Goal: Task Accomplishment & Management: Use online tool/utility

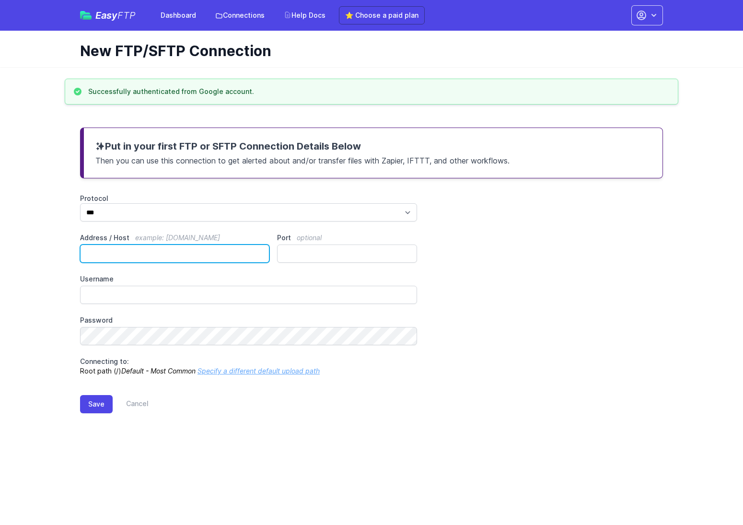
click at [104, 253] on input "Address / Host example: [DOMAIN_NAME]" at bounding box center [174, 254] width 189 height 18
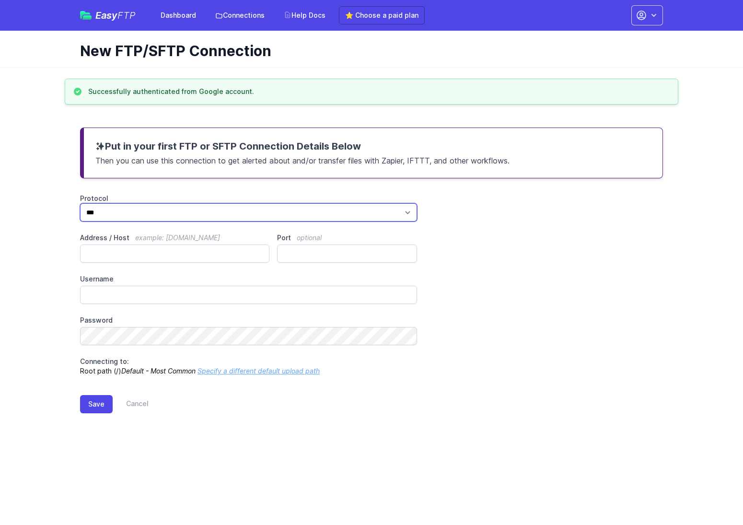
click at [105, 216] on select "*** **** ****" at bounding box center [248, 212] width 337 height 18
select select "****"
click at [80, 203] on select "*** **** ****" at bounding box center [248, 212] width 337 height 18
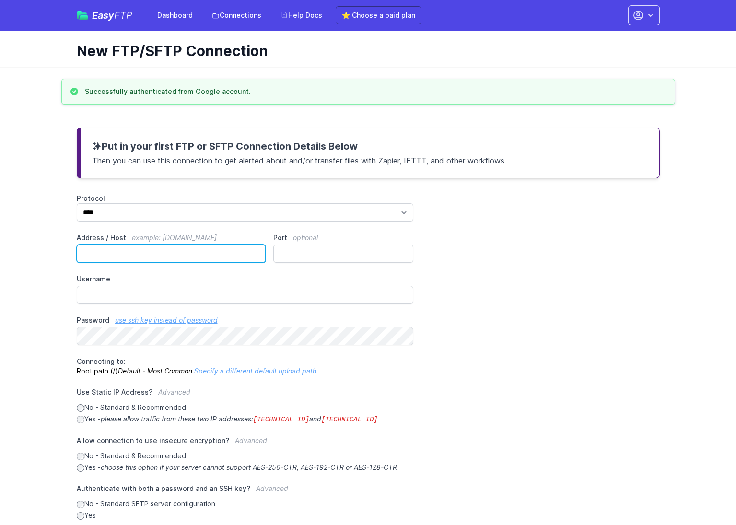
click at [97, 255] on input "Address / Host example: ftp.mydomain.com" at bounding box center [171, 254] width 189 height 18
paste input "**********"
type input "**********"
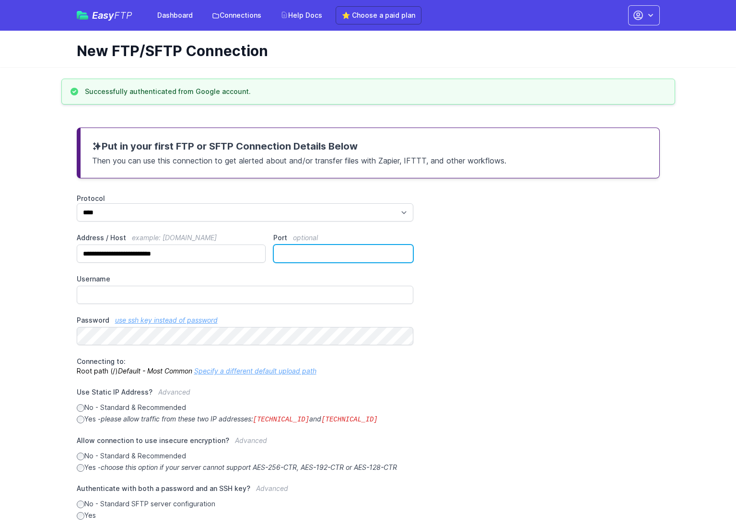
click at [290, 250] on input "Port optional" at bounding box center [343, 254] width 140 height 18
type input "****"
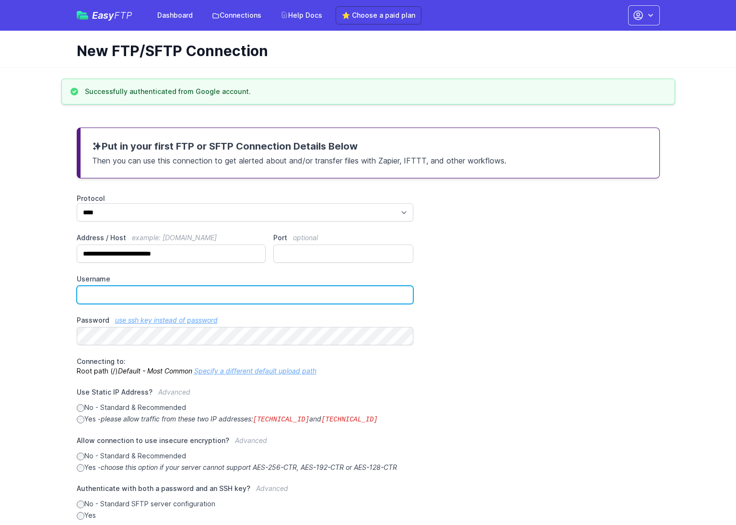
click at [120, 287] on input "Username" at bounding box center [245, 295] width 337 height 18
click at [99, 295] on input "Username" at bounding box center [245, 295] width 337 height 18
paste input "**********"
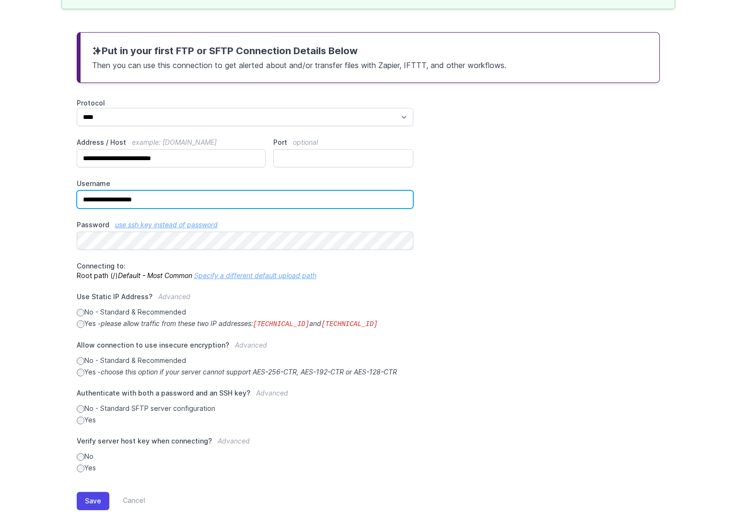
scroll to position [107, 0]
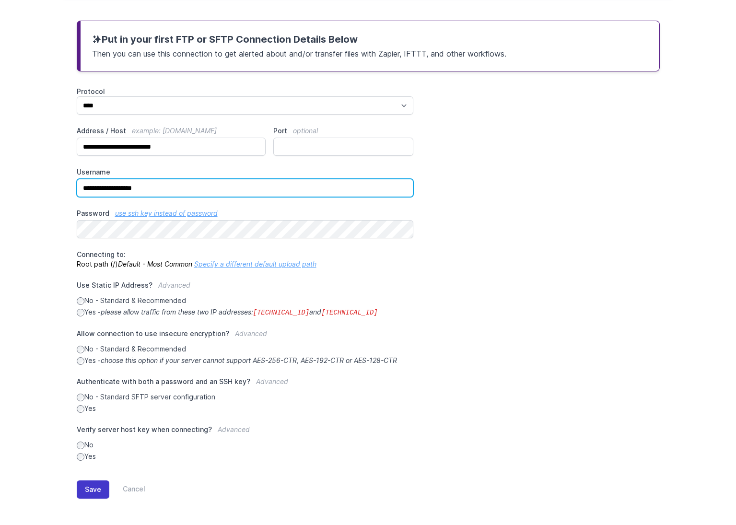
type input "**********"
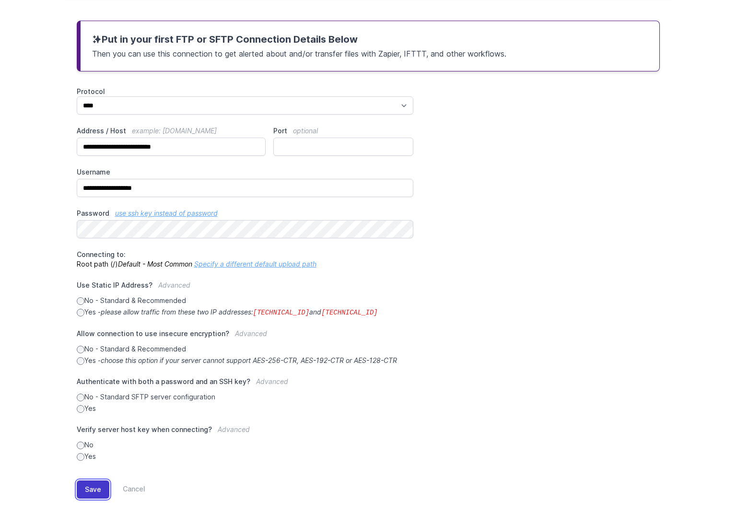
click at [86, 484] on button "Save" at bounding box center [93, 490] width 33 height 18
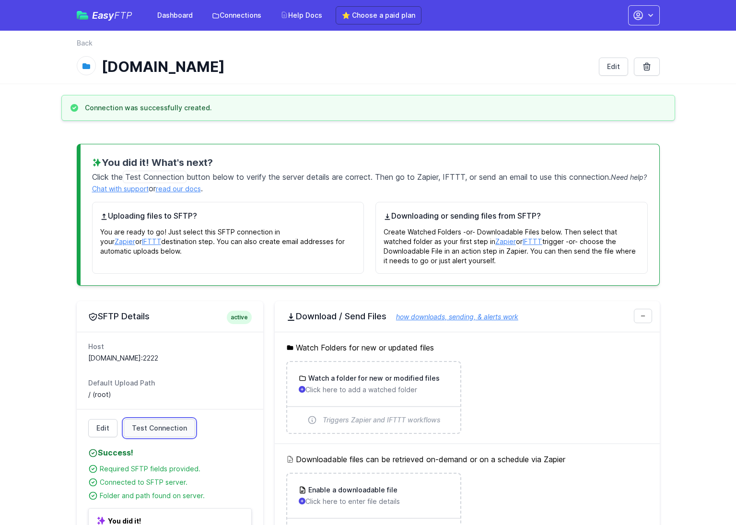
click at [141, 425] on span "Test Connection" at bounding box center [159, 428] width 55 height 10
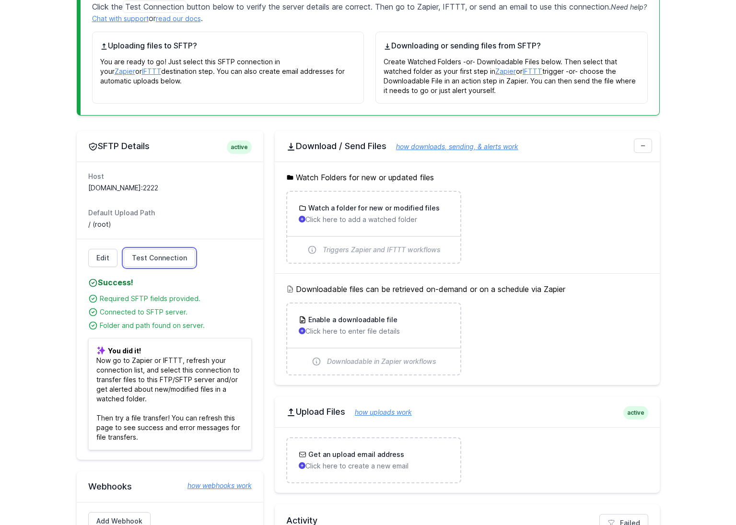
scroll to position [171, 0]
click at [305, 218] on p "Click here to add a watched folder" at bounding box center [374, 219] width 150 height 10
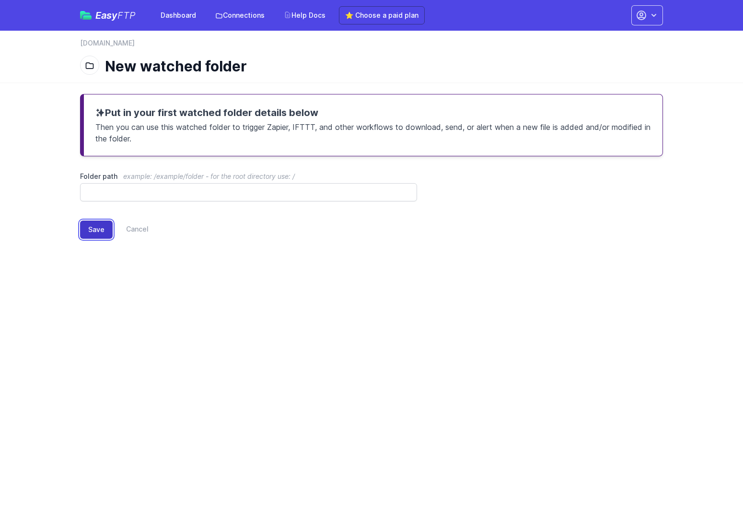
click at [94, 225] on button "Save" at bounding box center [96, 230] width 33 height 18
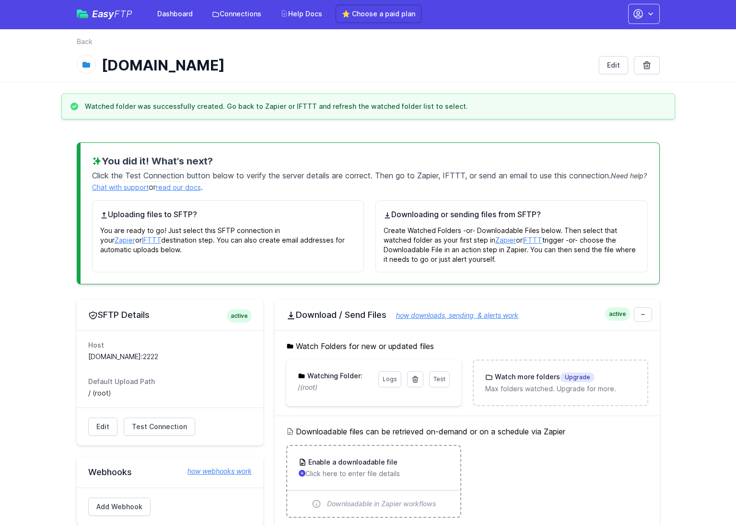
scroll to position [2, 0]
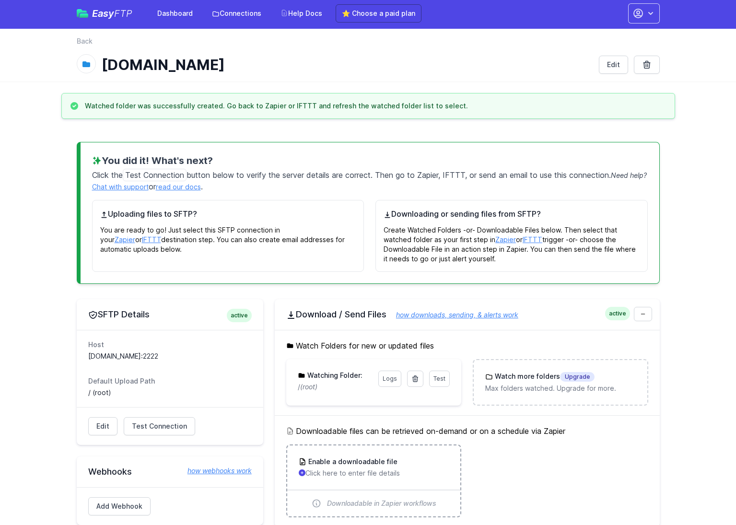
click at [372, 462] on h3 "Enable a downloadable file" at bounding box center [351, 462] width 91 height 10
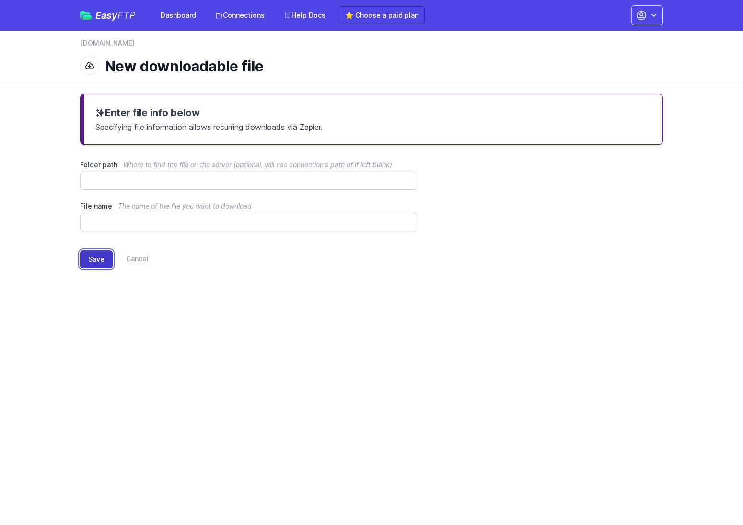
click at [99, 262] on button "Save" at bounding box center [96, 259] width 33 height 18
click at [92, 259] on button "Save" at bounding box center [96, 259] width 33 height 18
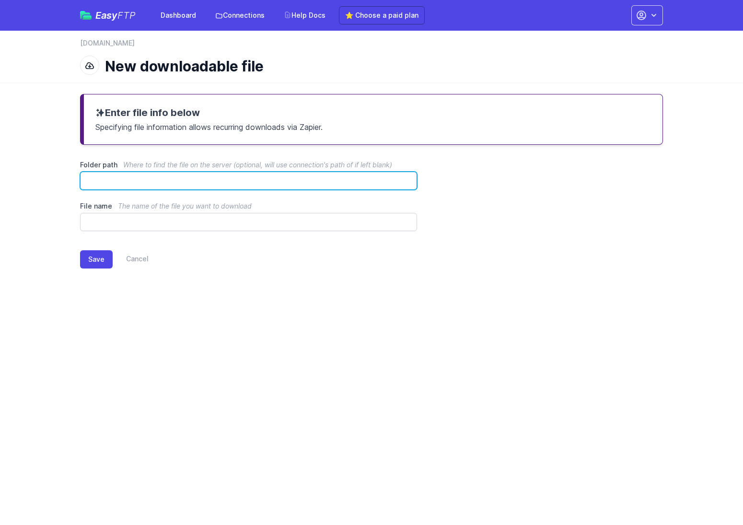
click at [122, 179] on input "Folder path Where to find the file on the server (optional, will use connection…" at bounding box center [248, 181] width 337 height 18
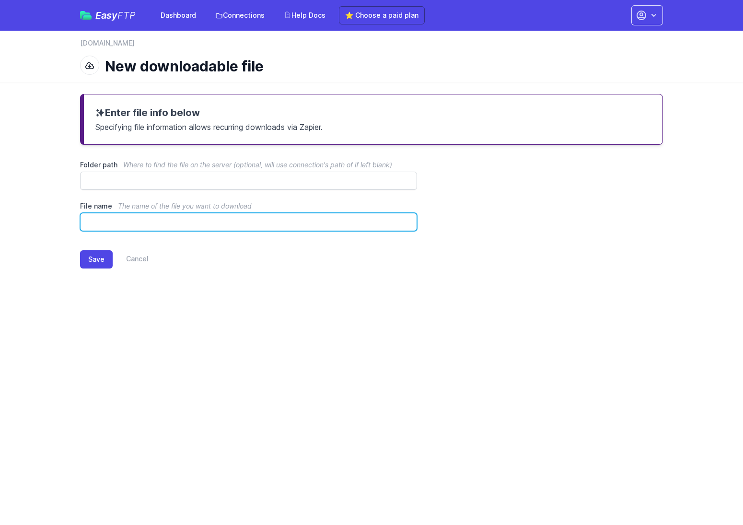
click at [104, 221] on input "File name The name of the file you want to download" at bounding box center [248, 222] width 337 height 18
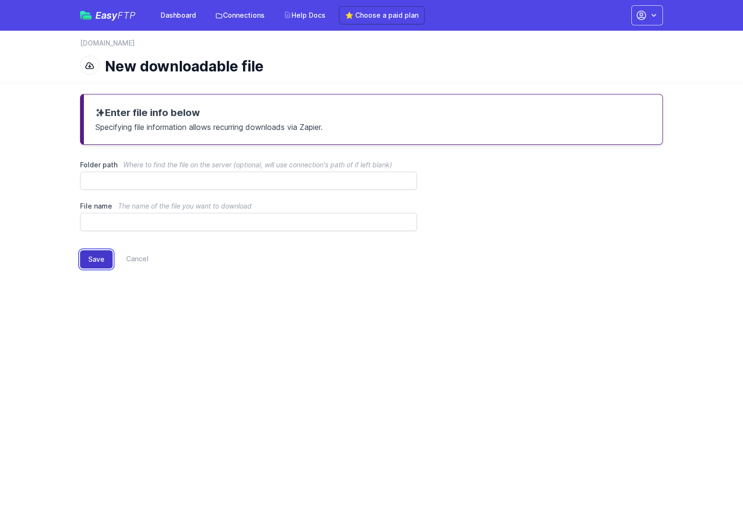
click at [94, 266] on button "Save" at bounding box center [96, 259] width 33 height 18
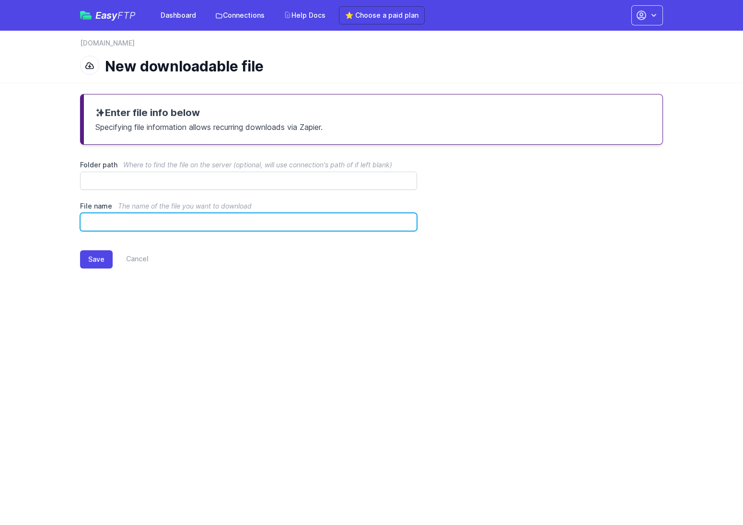
click at [93, 221] on input "File name The name of the file you want to download" at bounding box center [248, 222] width 337 height 18
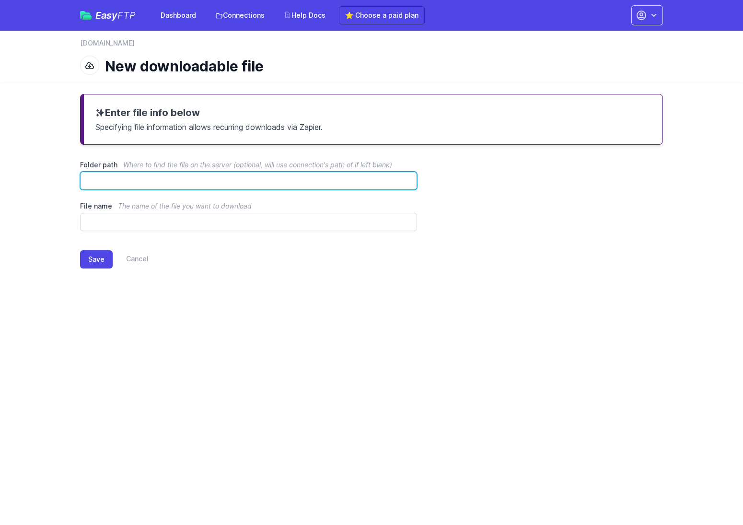
drag, startPoint x: 99, startPoint y: 185, endPoint x: 92, endPoint y: 182, distance: 8.2
click at [99, 186] on input "Folder path Where to find the file on the server (optional, will use connection…" at bounding box center [248, 181] width 337 height 18
type input "*"
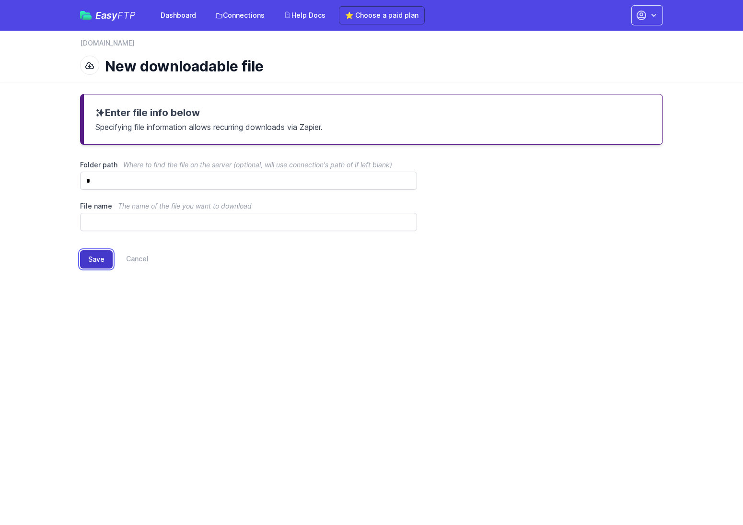
click at [103, 258] on button "Save" at bounding box center [96, 259] width 33 height 18
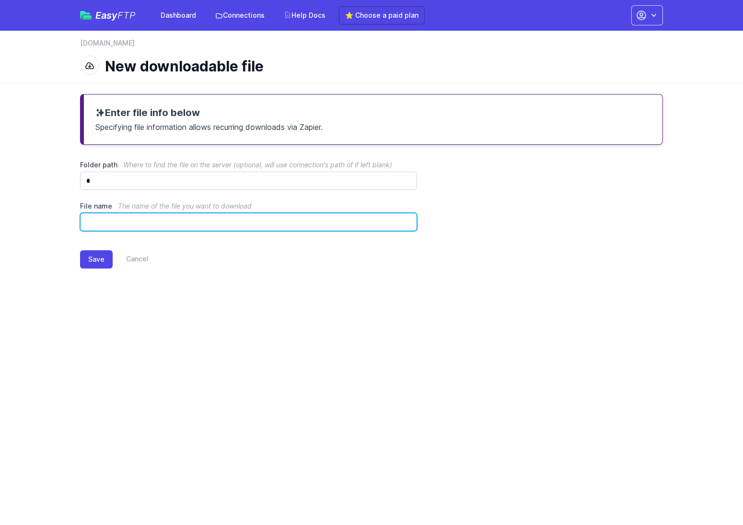
paste input "**********"
type input "**********"
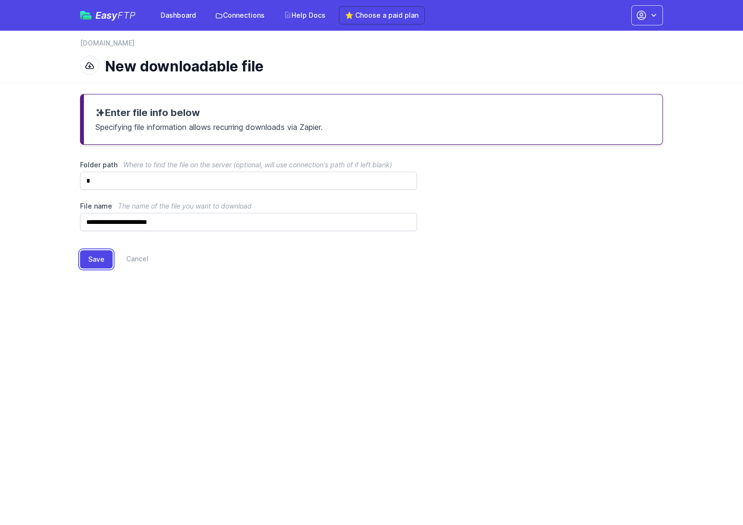
drag, startPoint x: 94, startPoint y: 257, endPoint x: 93, endPoint y: 271, distance: 13.9
click at [94, 259] on button "Save" at bounding box center [96, 259] width 33 height 18
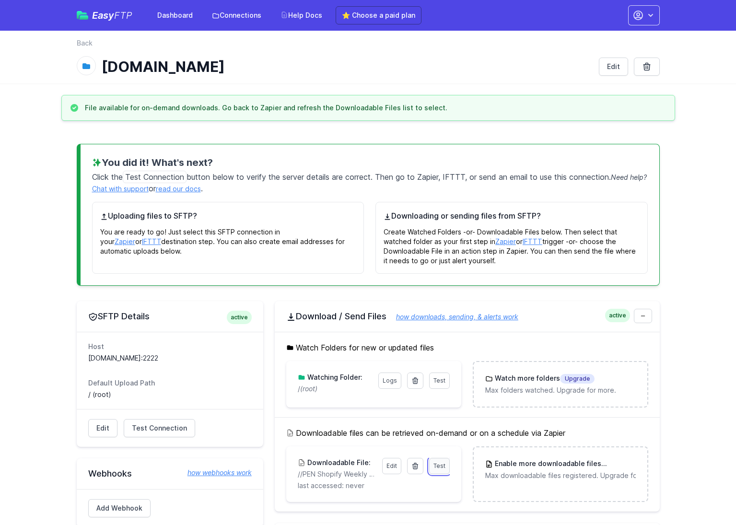
click at [440, 468] on span "Test" at bounding box center [440, 465] width 12 height 7
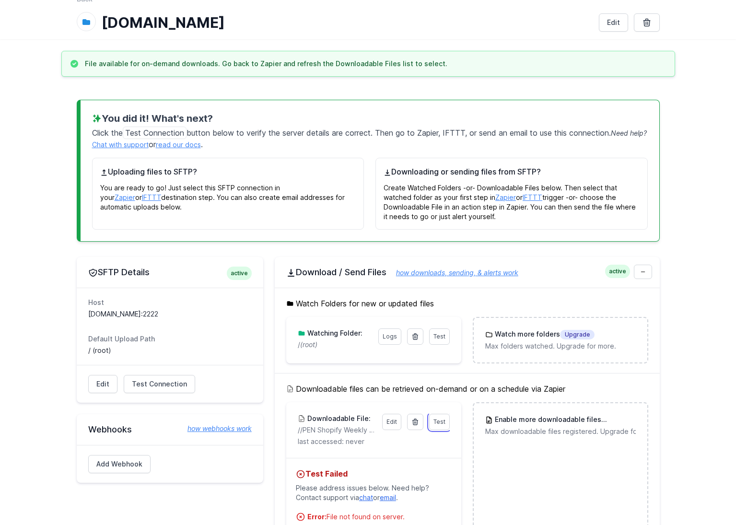
scroll to position [284, 0]
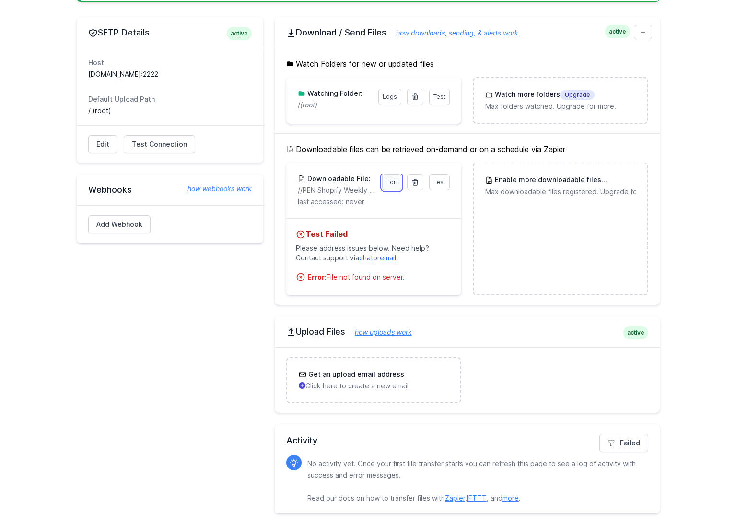
click at [391, 181] on link "Edit" at bounding box center [391, 182] width 19 height 16
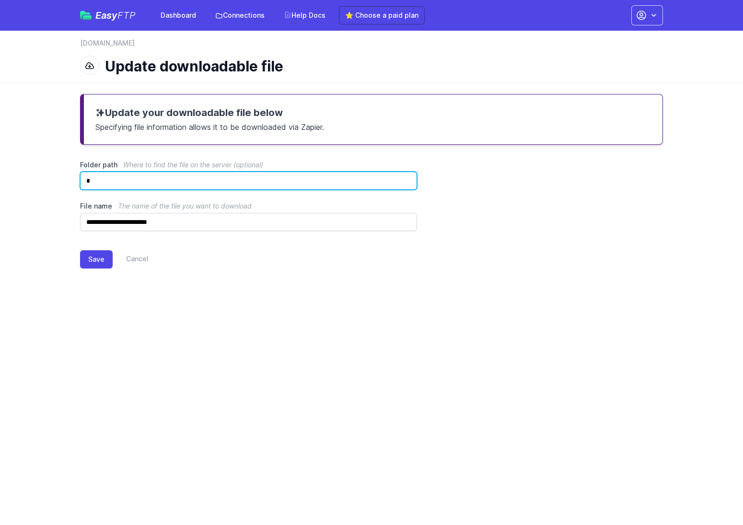
drag, startPoint x: 87, startPoint y: 177, endPoint x: 87, endPoint y: 184, distance: 6.7
click at [86, 177] on input "*" at bounding box center [248, 181] width 337 height 18
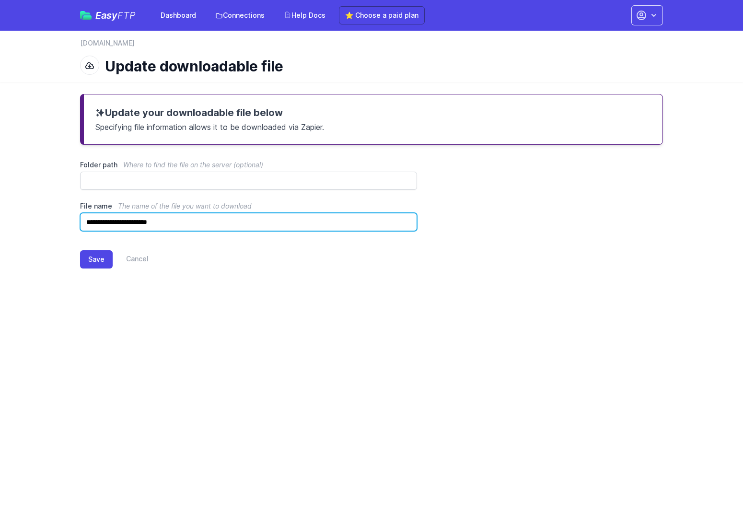
drag, startPoint x: 84, startPoint y: 218, endPoint x: 90, endPoint y: 228, distance: 12.0
click at [84, 218] on input "**********" at bounding box center [248, 222] width 337 height 18
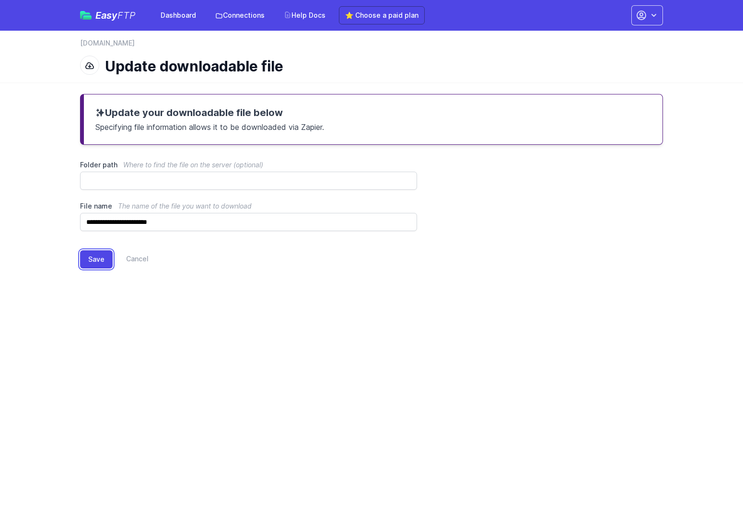
click at [93, 258] on button "Save" at bounding box center [96, 259] width 33 height 18
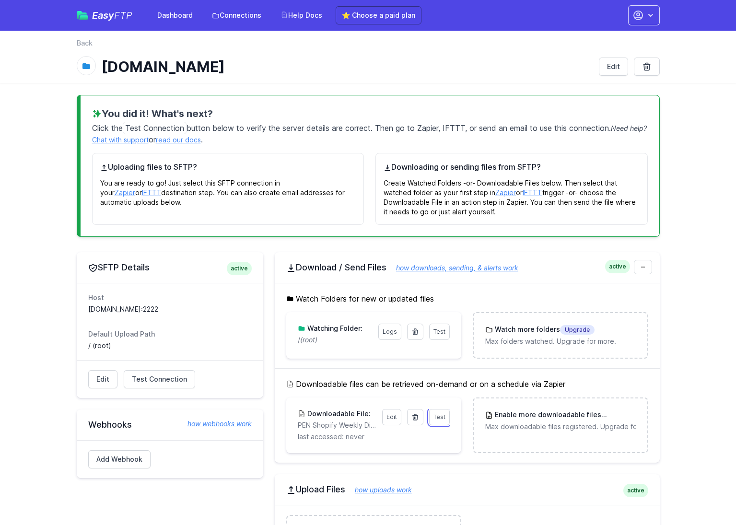
drag, startPoint x: 442, startPoint y: 416, endPoint x: 441, endPoint y: 425, distance: 8.7
click at [442, 416] on span "Test" at bounding box center [440, 416] width 12 height 7
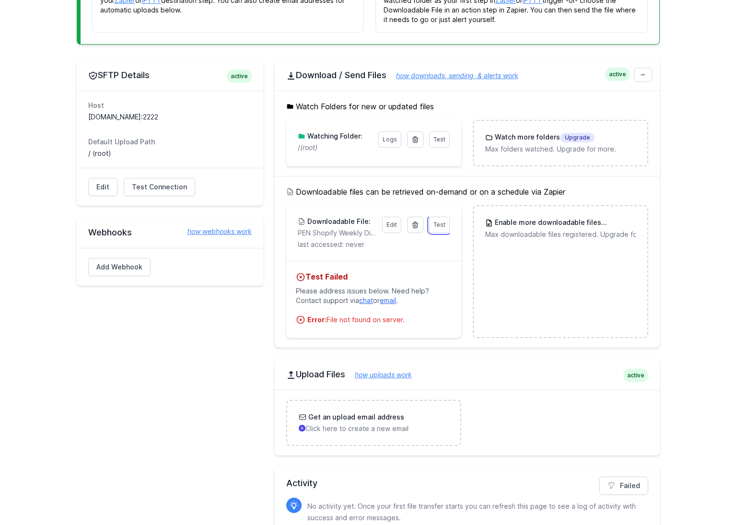
scroll to position [191, 0]
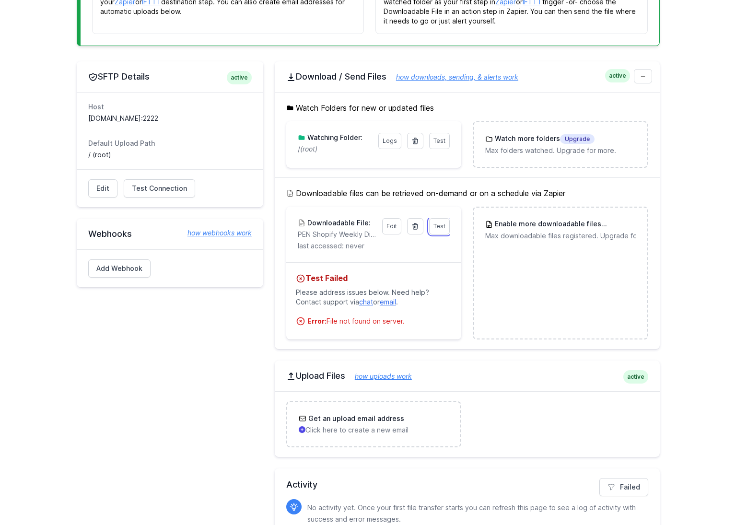
drag, startPoint x: 438, startPoint y: 225, endPoint x: 438, endPoint y: 231, distance: 5.8
click at [438, 225] on span "Test" at bounding box center [440, 226] width 12 height 7
click at [340, 224] on h3 "Downloadable File:" at bounding box center [337, 223] width 65 height 10
click at [417, 226] on icon at bounding box center [415, 227] width 8 height 8
click at [246, 394] on div "SFTP Details active Host magrestore.sftp.wpengine.com:2222 Default Upload Path …" at bounding box center [170, 309] width 187 height 496
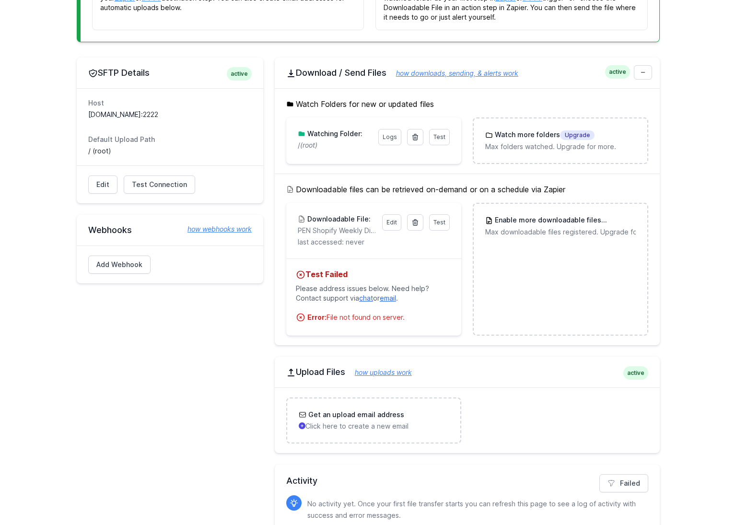
scroll to position [195, 0]
drag, startPoint x: 158, startPoint y: 183, endPoint x: 158, endPoint y: 190, distance: 7.2
click at [158, 183] on span "Test Connection" at bounding box center [159, 184] width 55 height 10
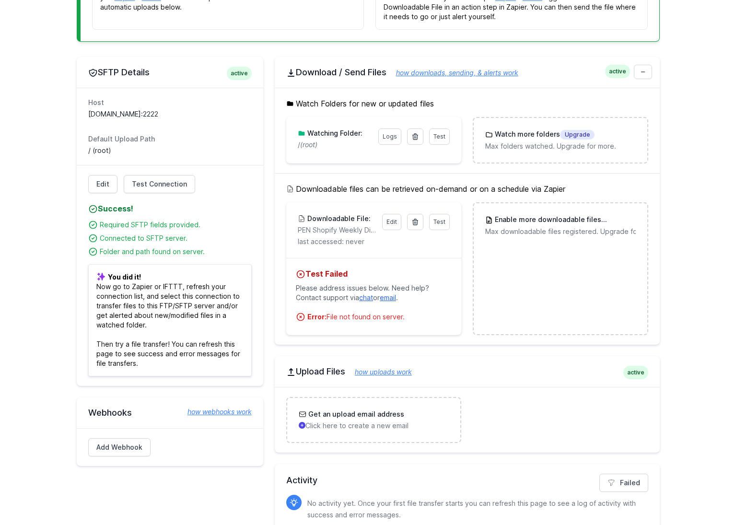
click at [346, 234] on p "PEN Shopify Weekly Digest" at bounding box center [337, 230] width 79 height 10
click at [418, 224] on icon at bounding box center [415, 222] width 5 height 6
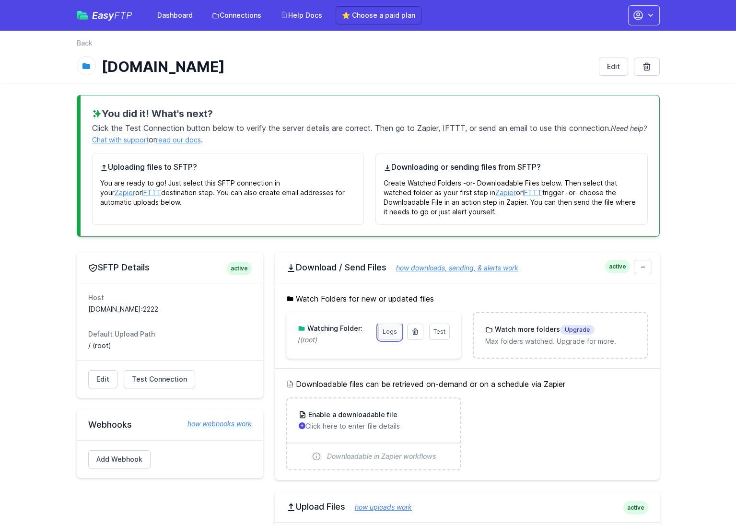
click at [386, 332] on link "Logs" at bounding box center [389, 332] width 23 height 16
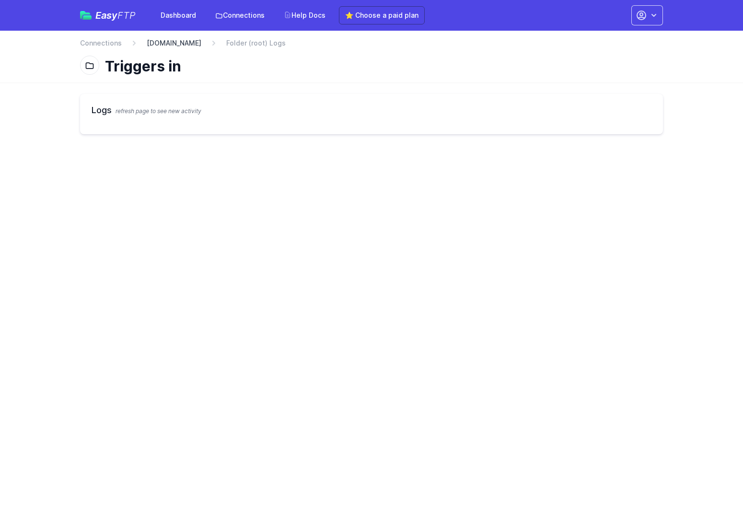
click at [201, 45] on link "[DOMAIN_NAME]" at bounding box center [174, 43] width 55 height 10
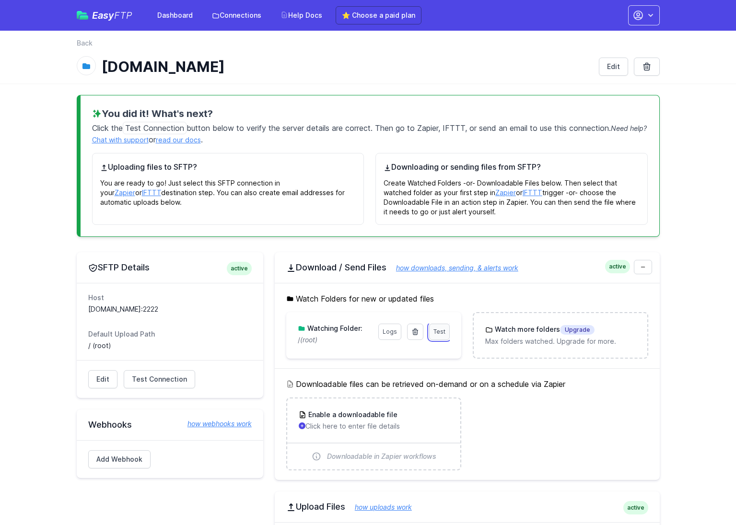
click at [441, 331] on span "Test" at bounding box center [440, 331] width 12 height 7
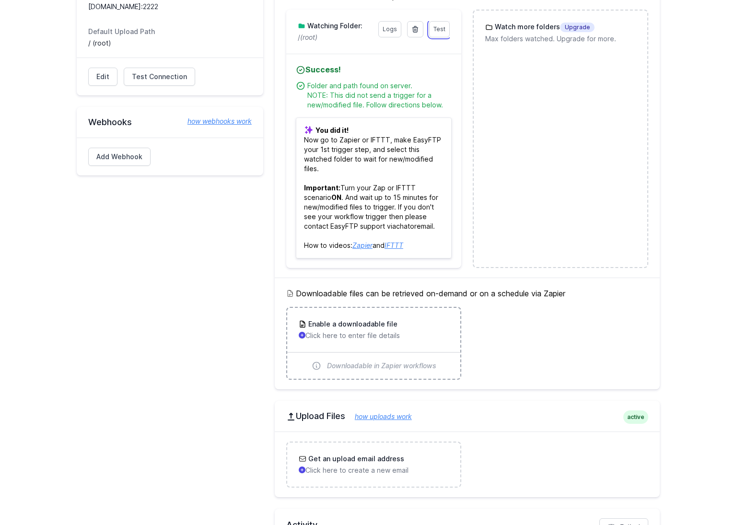
scroll to position [387, 0]
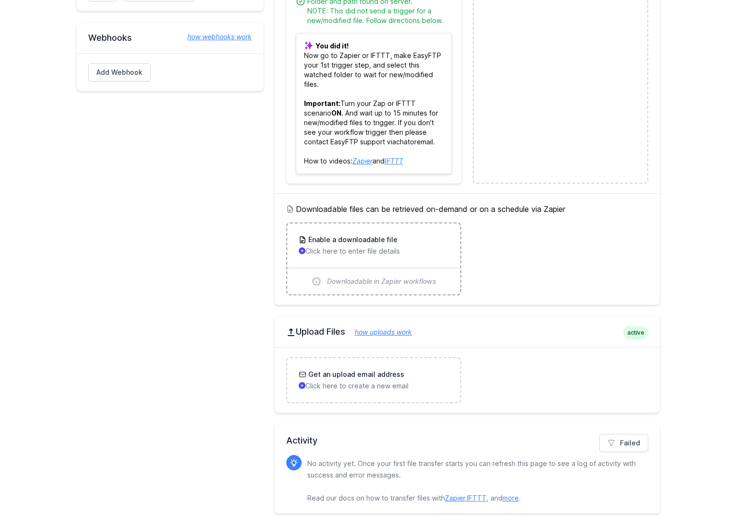
click at [330, 252] on p "Click here to enter file details" at bounding box center [374, 252] width 150 height 10
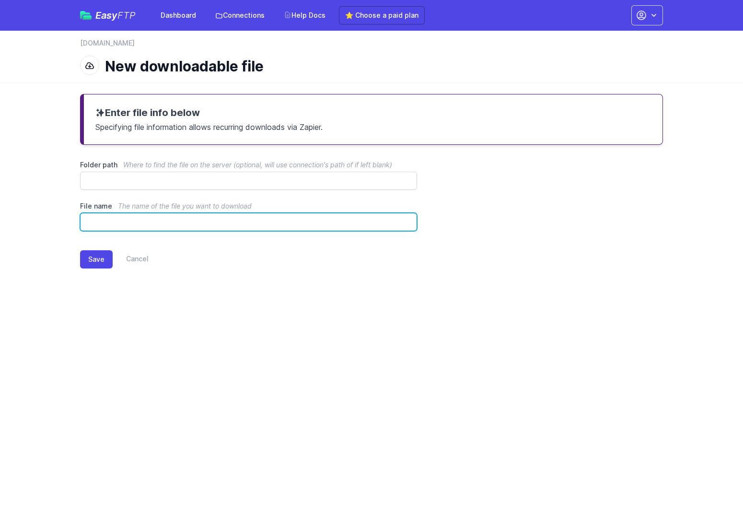
click at [178, 223] on input "File name The name of the file you want to download" at bounding box center [248, 222] width 337 height 18
paste input "**********"
type input "**********"
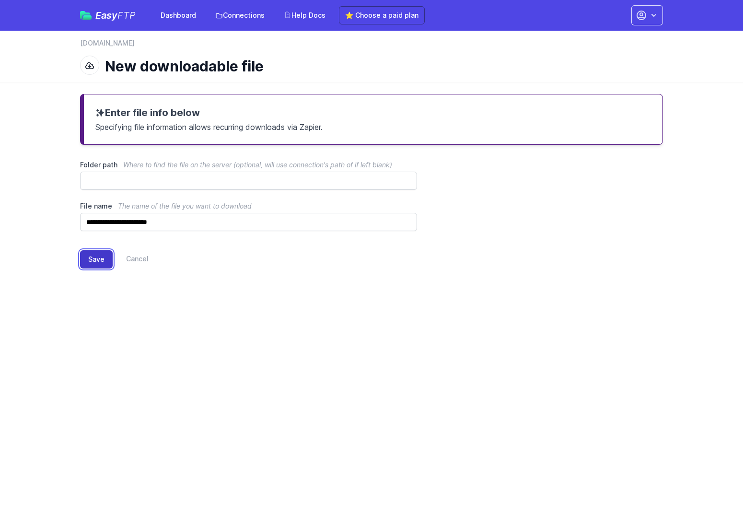
click at [95, 258] on button "Save" at bounding box center [96, 259] width 33 height 18
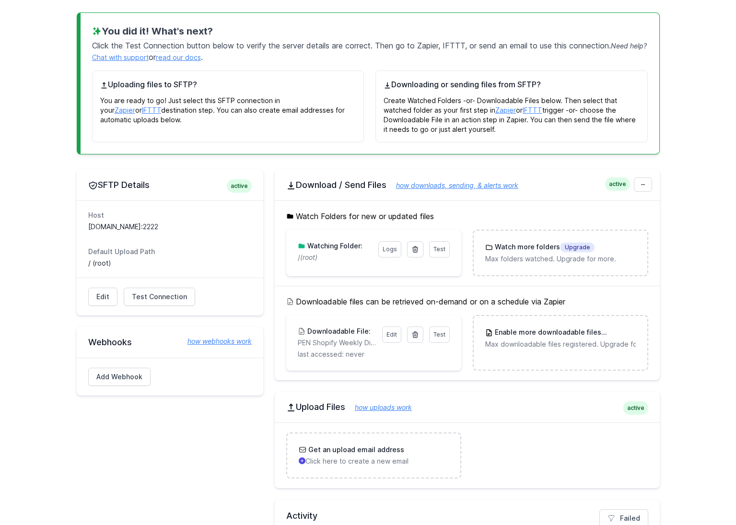
scroll to position [131, 0]
click at [440, 336] on span "Test" at bounding box center [440, 334] width 12 height 7
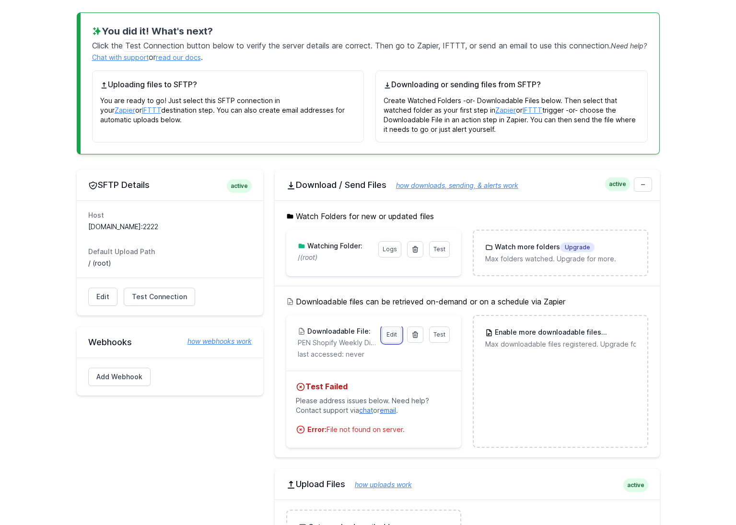
click at [396, 335] on link "Edit" at bounding box center [391, 335] width 19 height 16
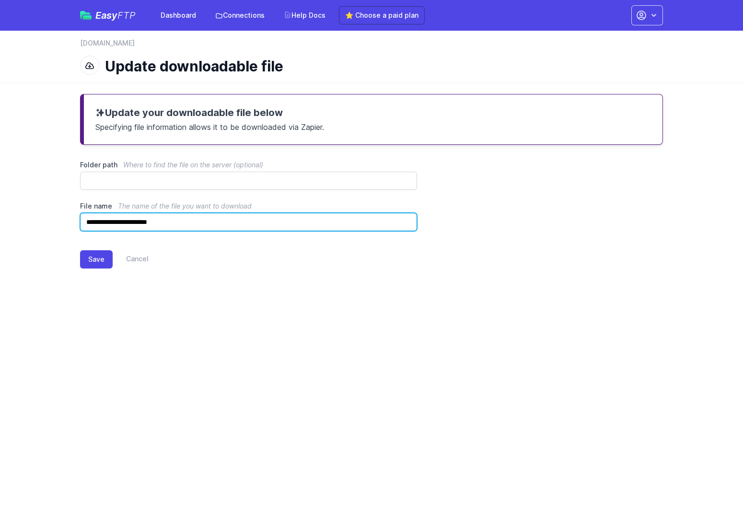
drag, startPoint x: 203, startPoint y: 221, endPoint x: -10, endPoint y: 167, distance: 219.1
click at [0, 167] on html "Easy FTP Dashboard Connections Help Docs ⭐ Choose a paid plan Account Settings …" at bounding box center [371, 147] width 743 height 295
paste input "****"
type input "**********"
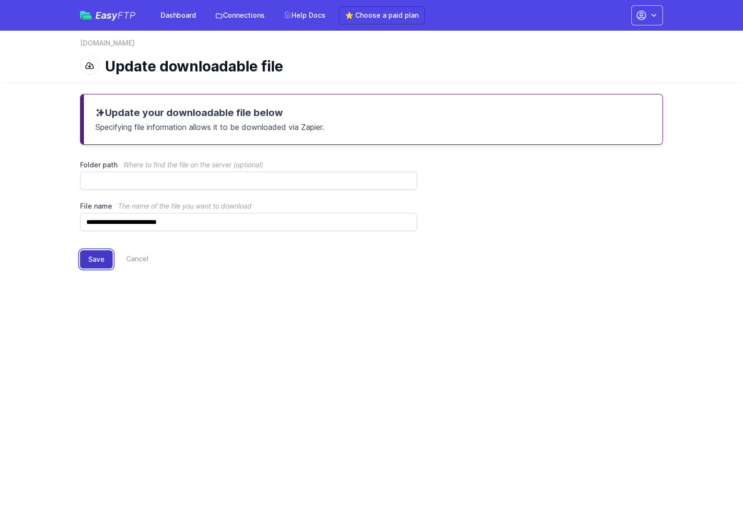
click at [101, 256] on button "Save" at bounding box center [96, 259] width 33 height 18
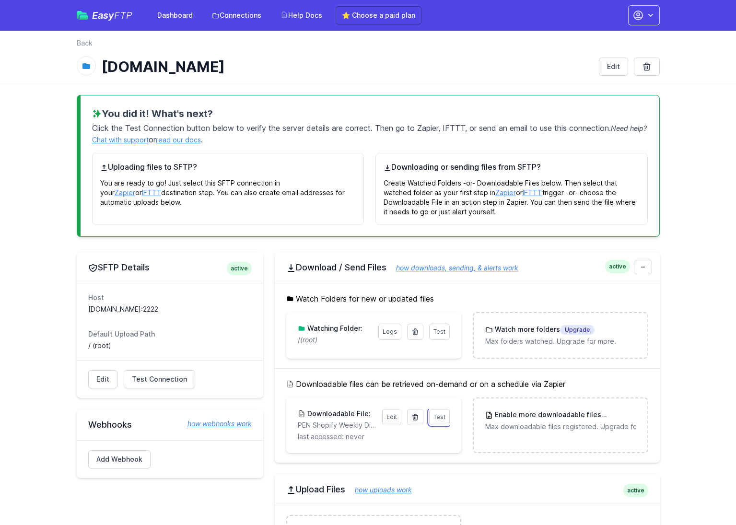
click at [437, 423] on link "Test" at bounding box center [439, 417] width 21 height 16
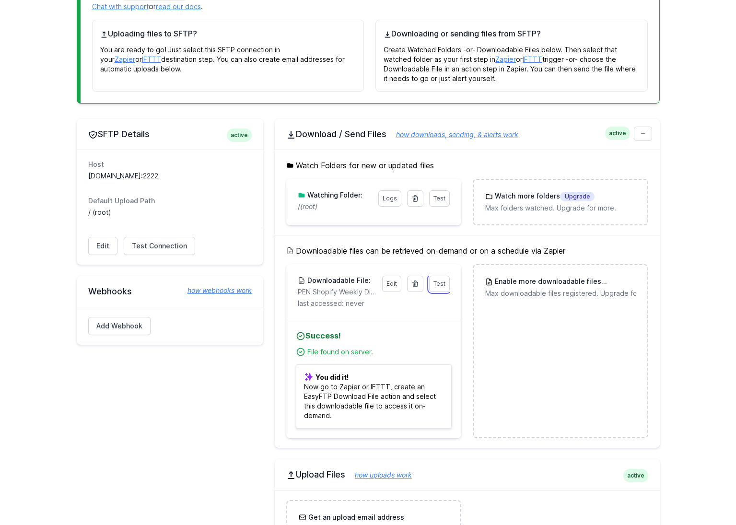
scroll to position [230, 0]
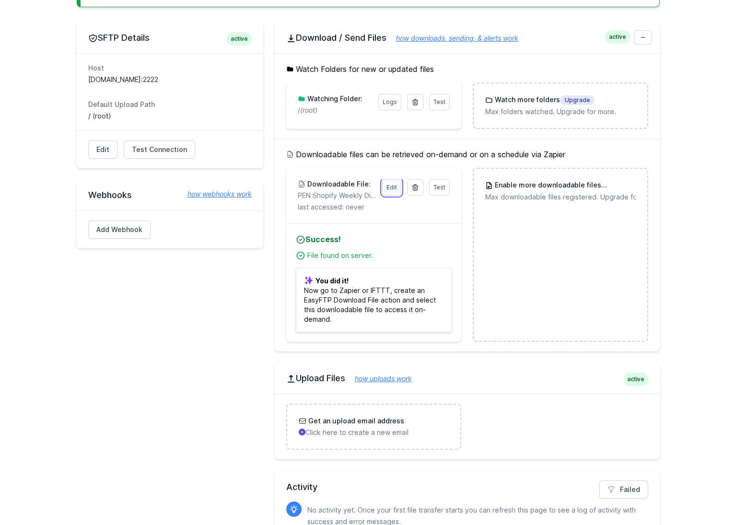
click at [395, 188] on link "Edit" at bounding box center [391, 187] width 19 height 16
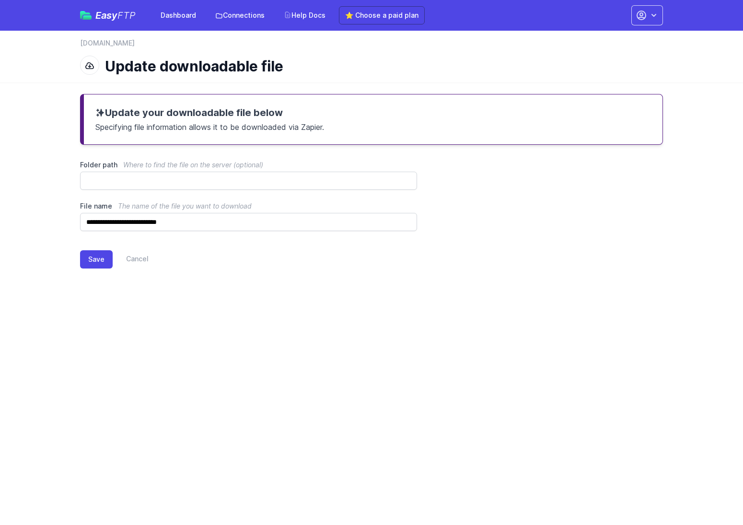
click at [236, 232] on div "Save Cancel" at bounding box center [371, 257] width 583 height 53
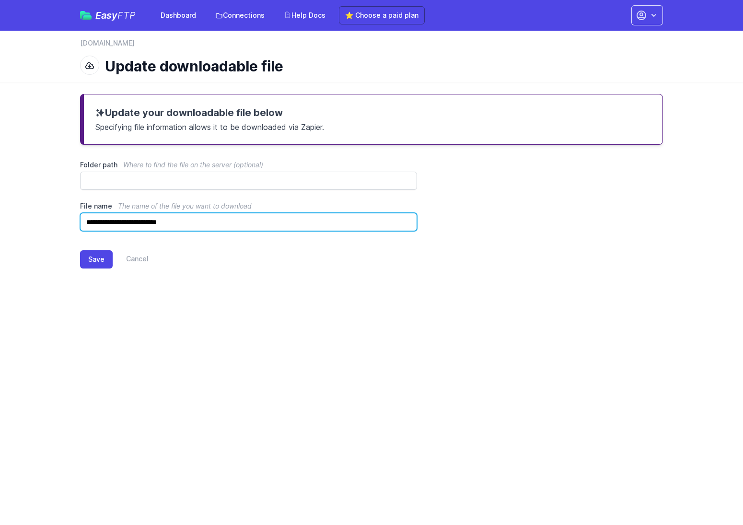
drag, startPoint x: 219, startPoint y: 221, endPoint x: 206, endPoint y: 220, distance: 13.0
click at [221, 221] on input "**********" at bounding box center [248, 222] width 337 height 18
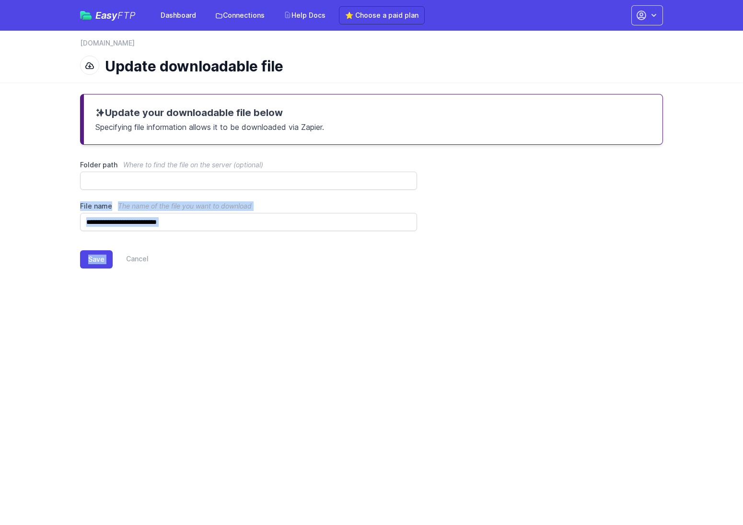
drag, startPoint x: 116, startPoint y: 205, endPoint x: -13, endPoint y: 182, distance: 131.0
click at [0, 182] on html "Easy FTP Dashboard Connections Help Docs ⭐ Choose a paid plan Account Settings …" at bounding box center [371, 147] width 743 height 295
click at [256, 270] on div "Save Cancel" at bounding box center [371, 257] width 583 height 53
click at [247, 277] on div "Save Cancel" at bounding box center [371, 257] width 583 height 53
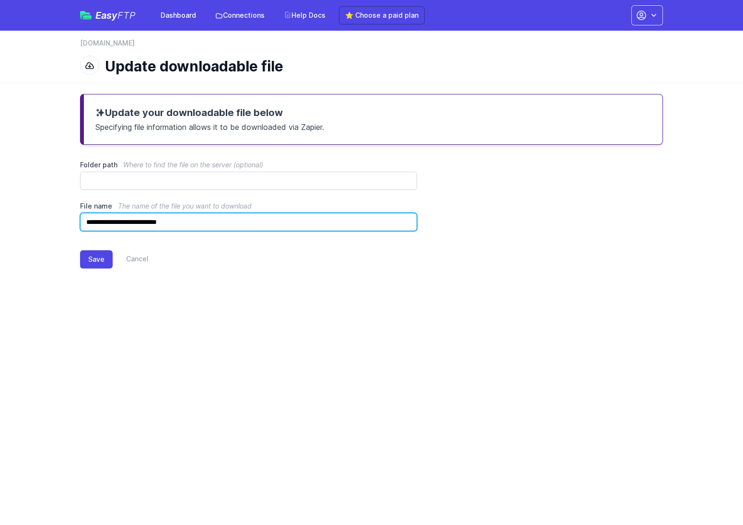
drag, startPoint x: 185, startPoint y: 225, endPoint x: -18, endPoint y: 192, distance: 205.5
click at [0, 192] on html "Easy FTP Dashboard Connections Help Docs ⭐ Choose a paid plan Account Settings …" at bounding box center [371, 147] width 743 height 295
paste input "*"
type input "**********"
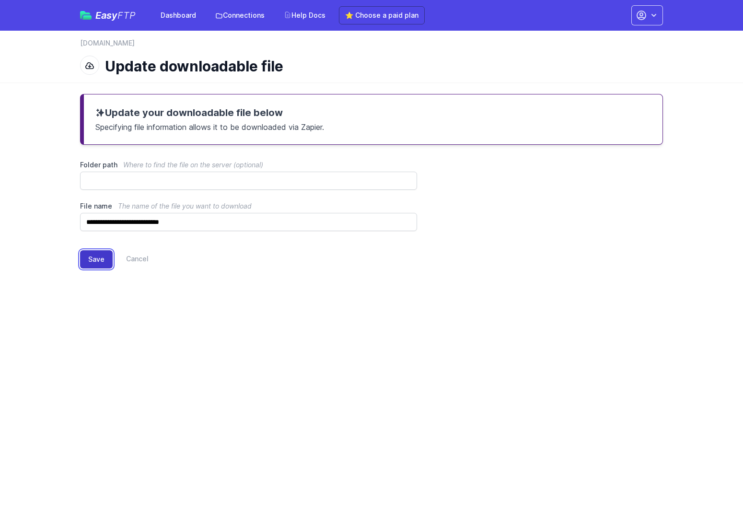
click at [98, 259] on button "Save" at bounding box center [96, 259] width 33 height 18
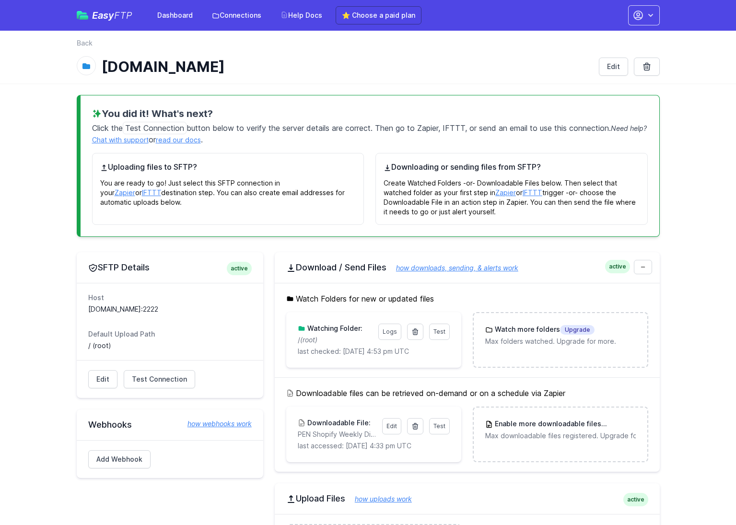
scroll to position [167, 0]
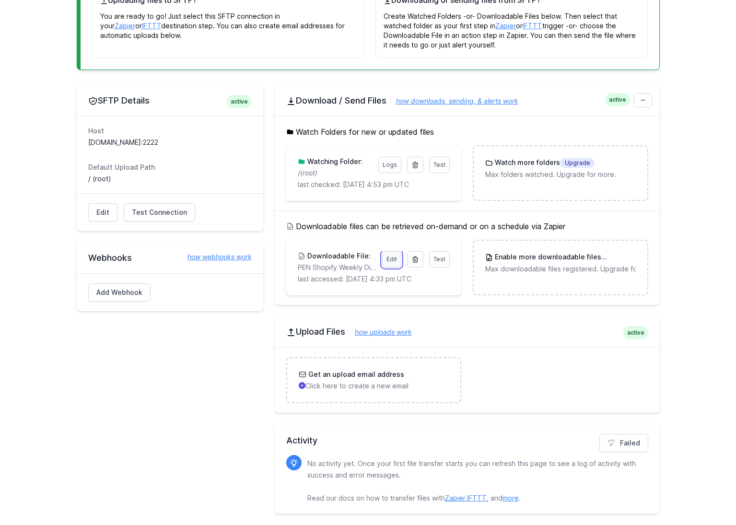
click at [390, 259] on link "Edit" at bounding box center [391, 259] width 19 height 16
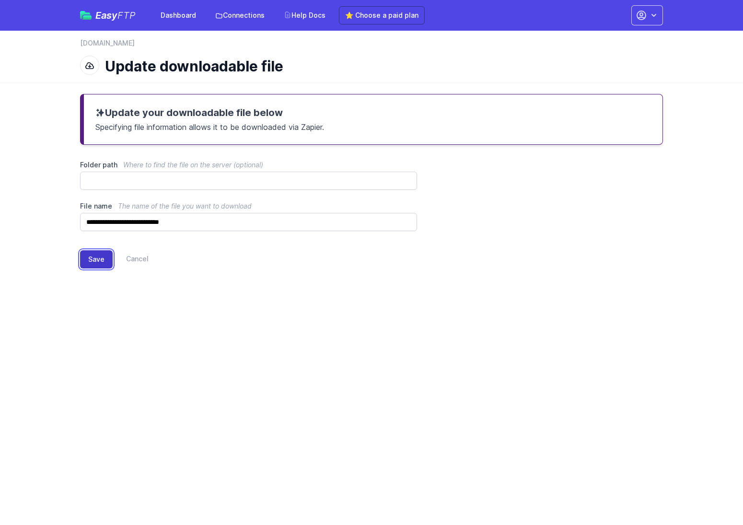
click at [101, 256] on button "Save" at bounding box center [96, 259] width 33 height 18
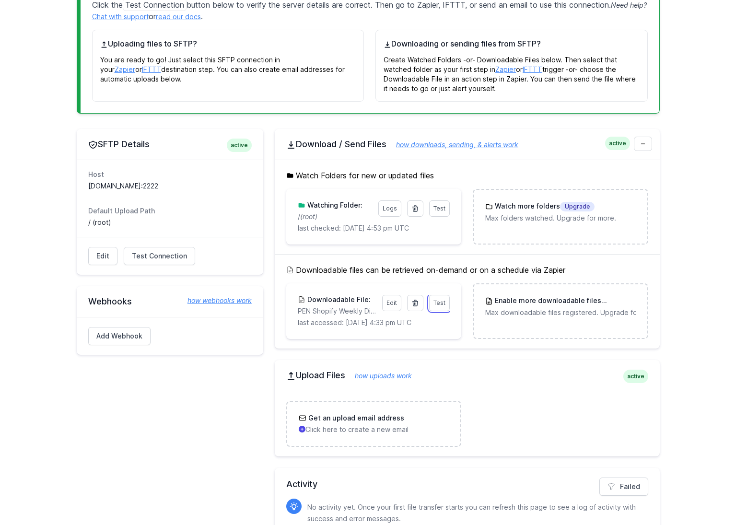
scroll to position [156, 0]
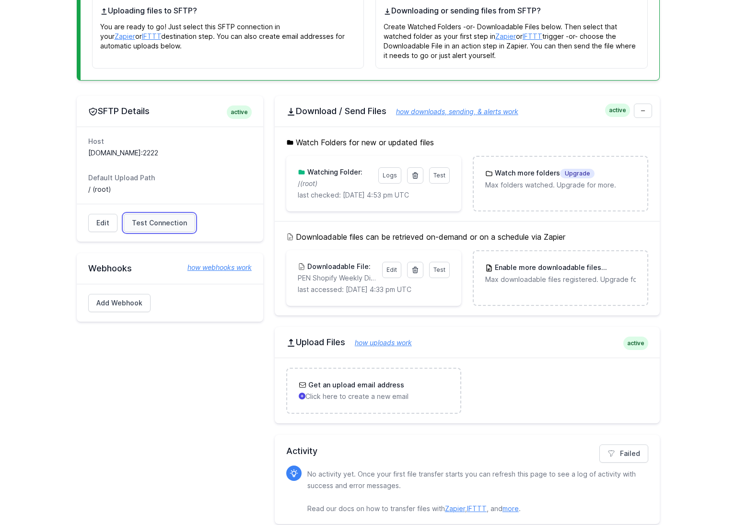
click at [153, 223] on span "Test Connection" at bounding box center [159, 223] width 55 height 10
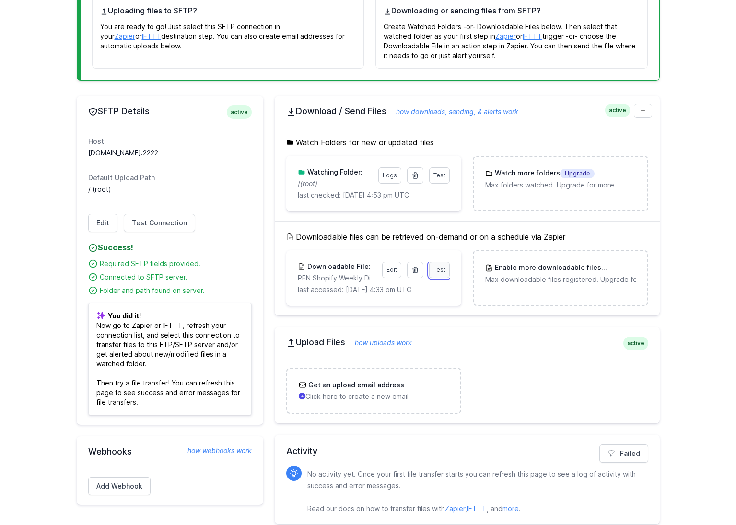
click at [440, 269] on span "Test" at bounding box center [440, 269] width 12 height 7
